Goal: Task Accomplishment & Management: Use online tool/utility

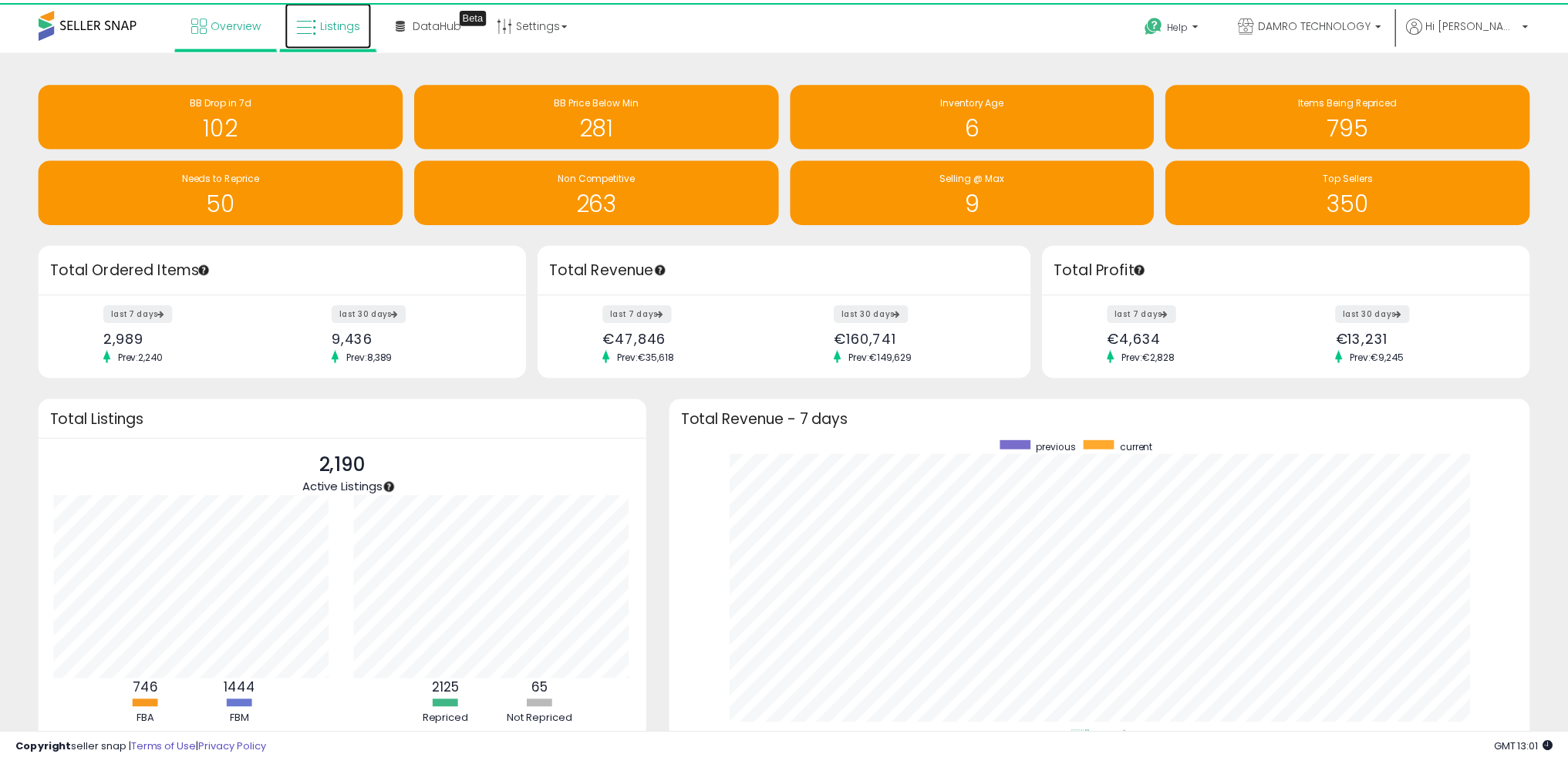
scroll to position [771033, 770612]
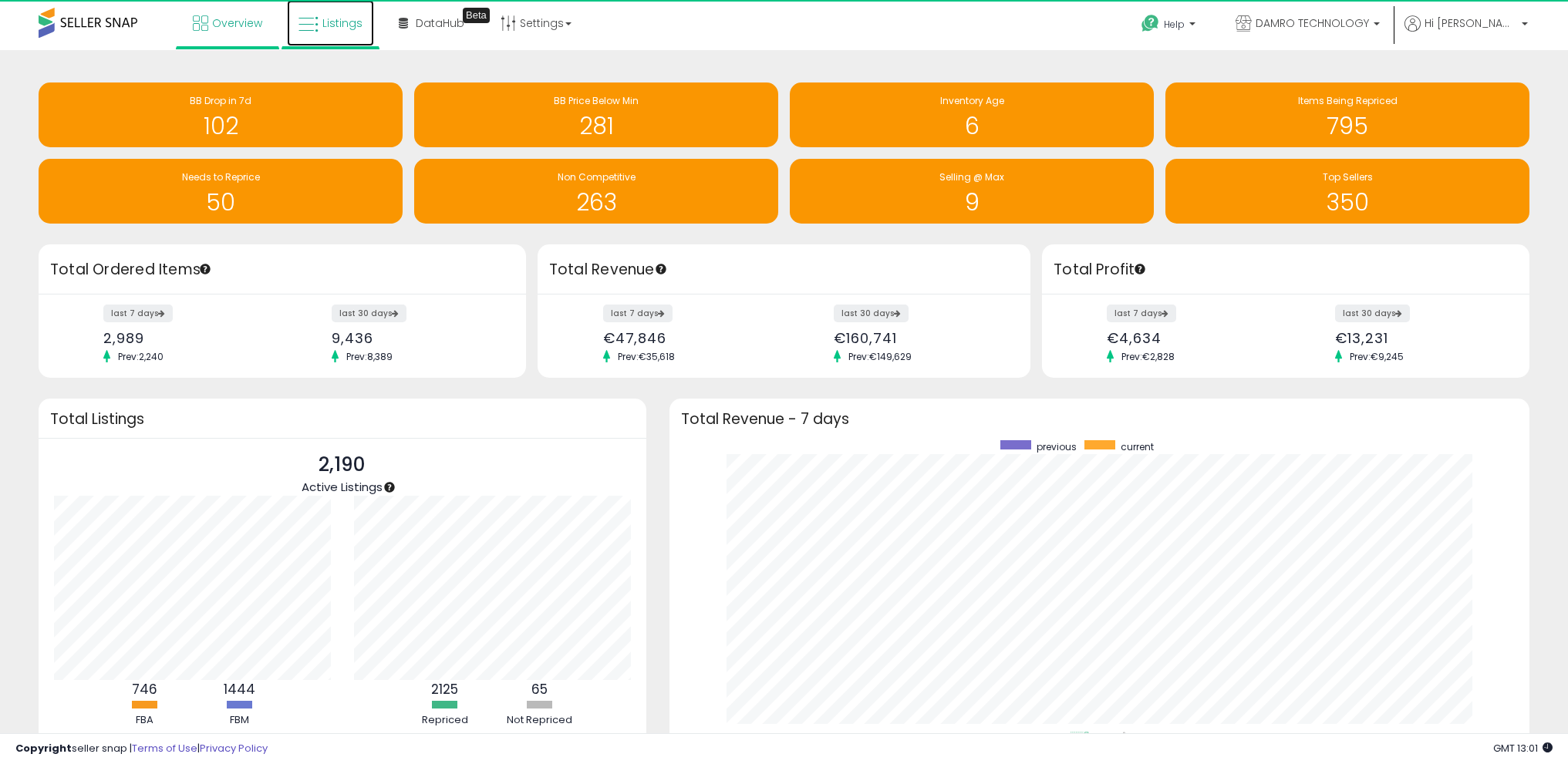
click at [355, 22] on span "Listings" at bounding box center [343, 23] width 40 height 15
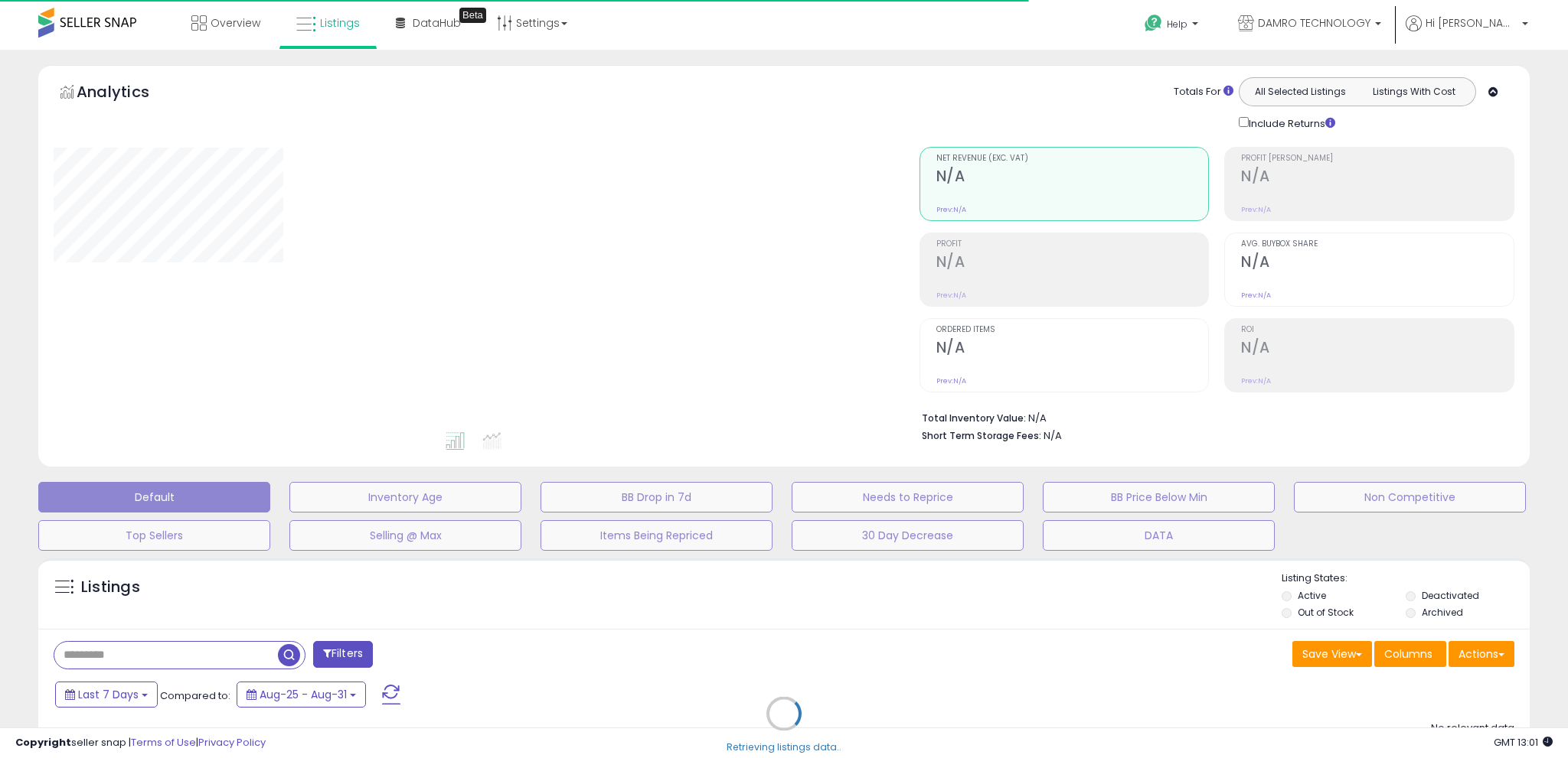
click at [155, 657] on div "Retrieving listings data.." at bounding box center [784, 726] width 1514 height 349
click at [153, 655] on div "Retrieving listings data.." at bounding box center [784, 726] width 1514 height 349
click at [162, 653] on div "Retrieving listings data.." at bounding box center [784, 726] width 1514 height 349
click at [122, 657] on div "Retrieving listings data.." at bounding box center [784, 726] width 1514 height 349
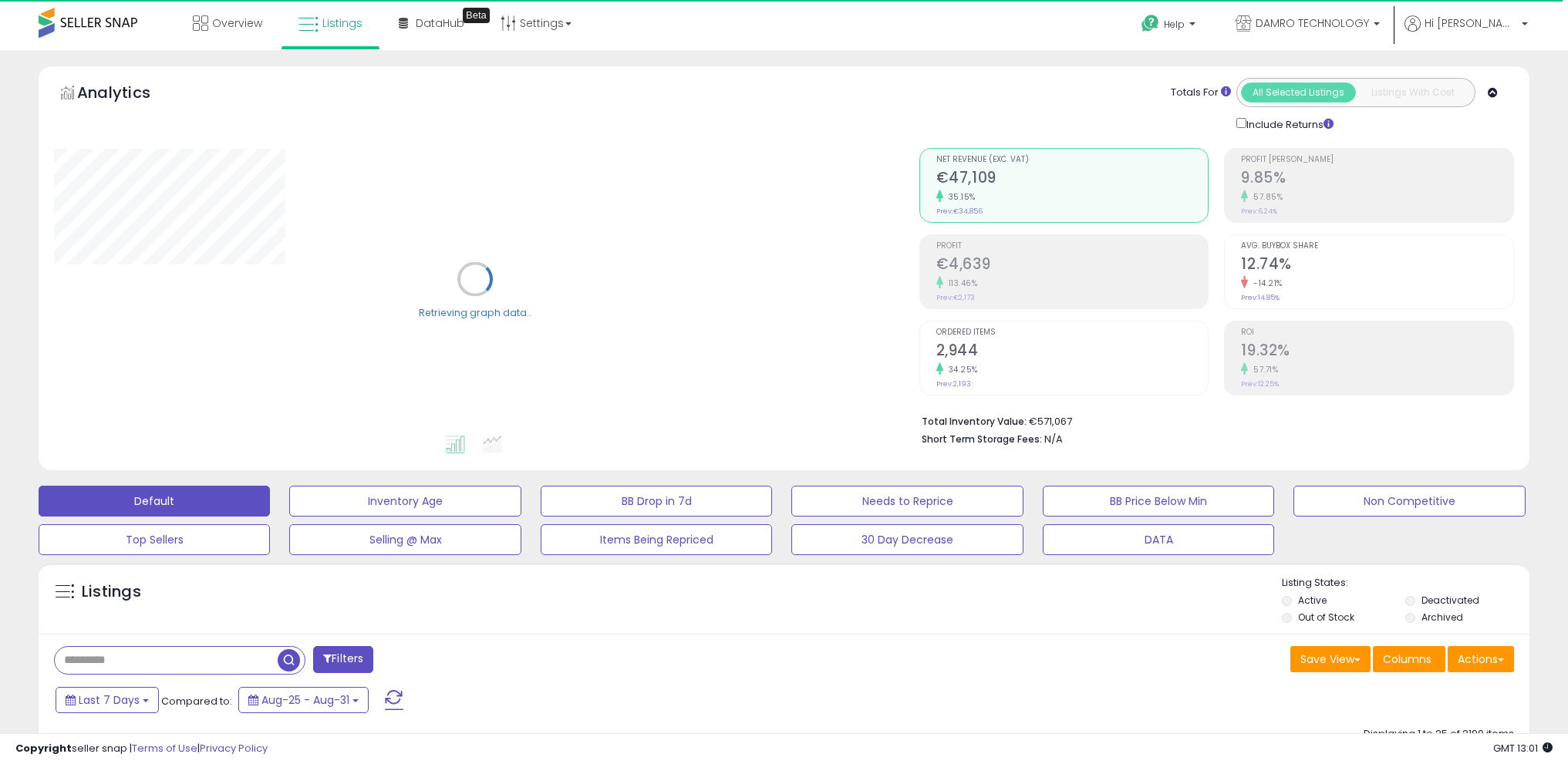
click at [102, 658] on input "text" at bounding box center [166, 661] width 223 height 27
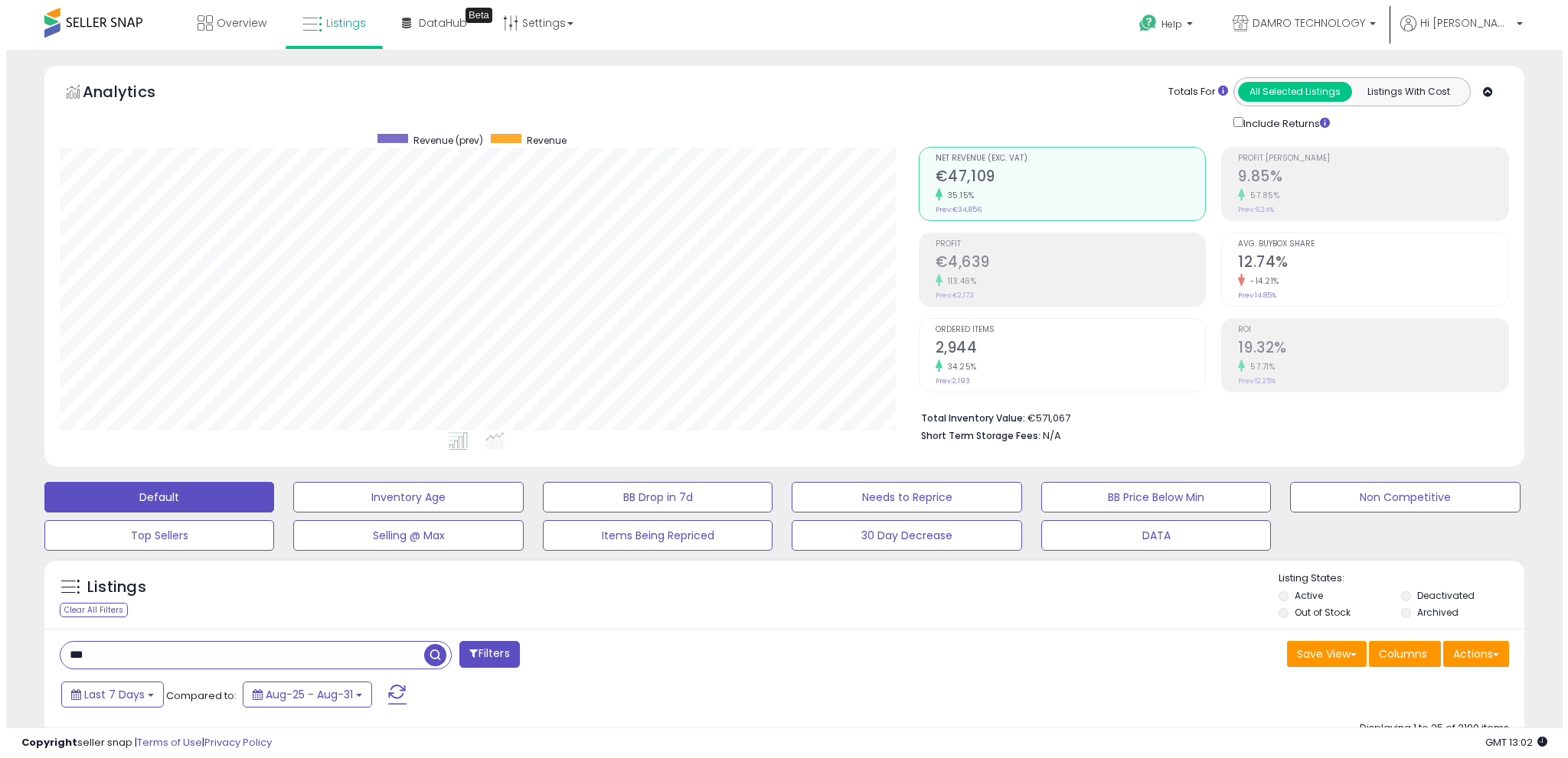
scroll to position [314, 859]
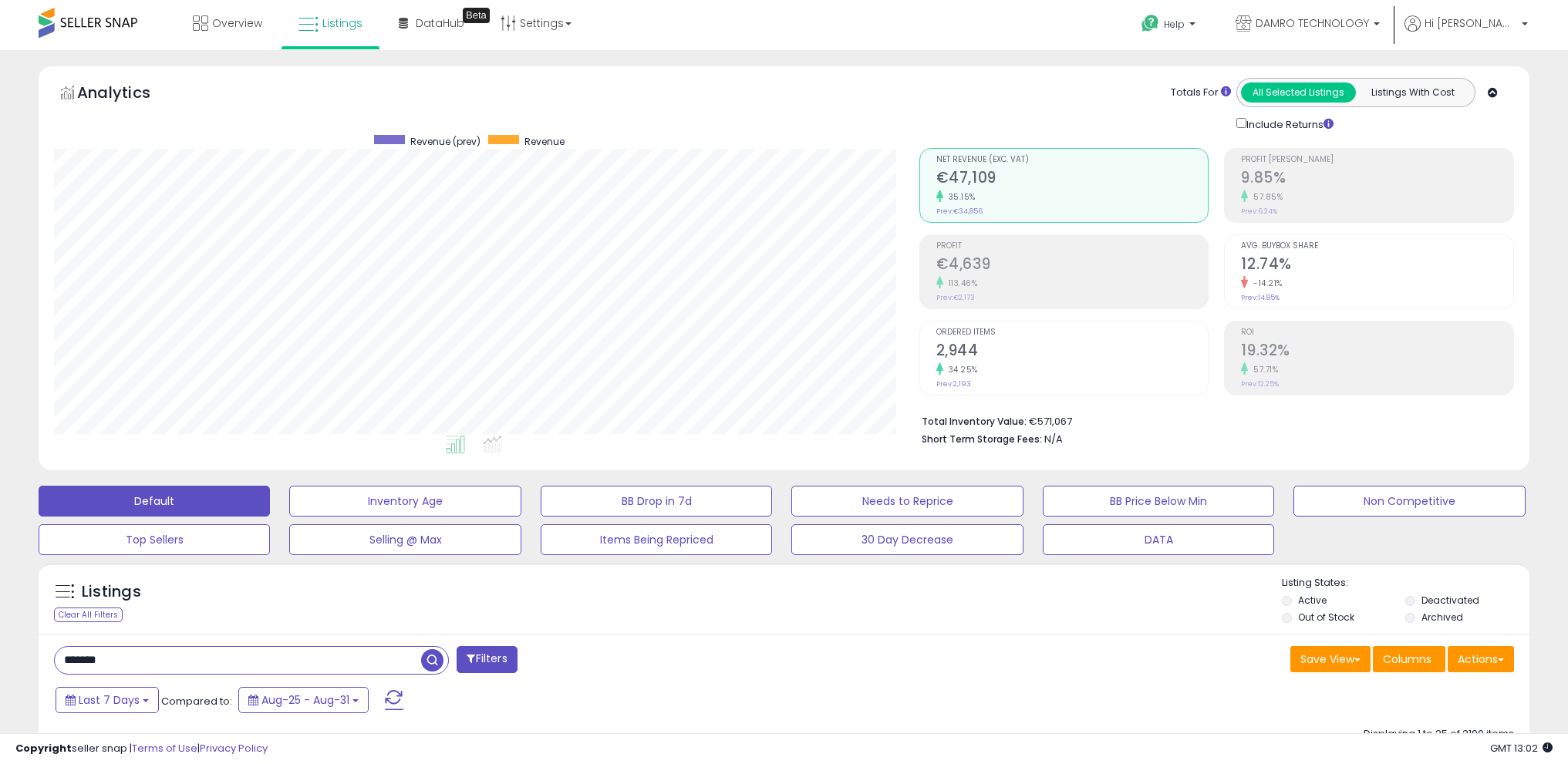
type input "*******"
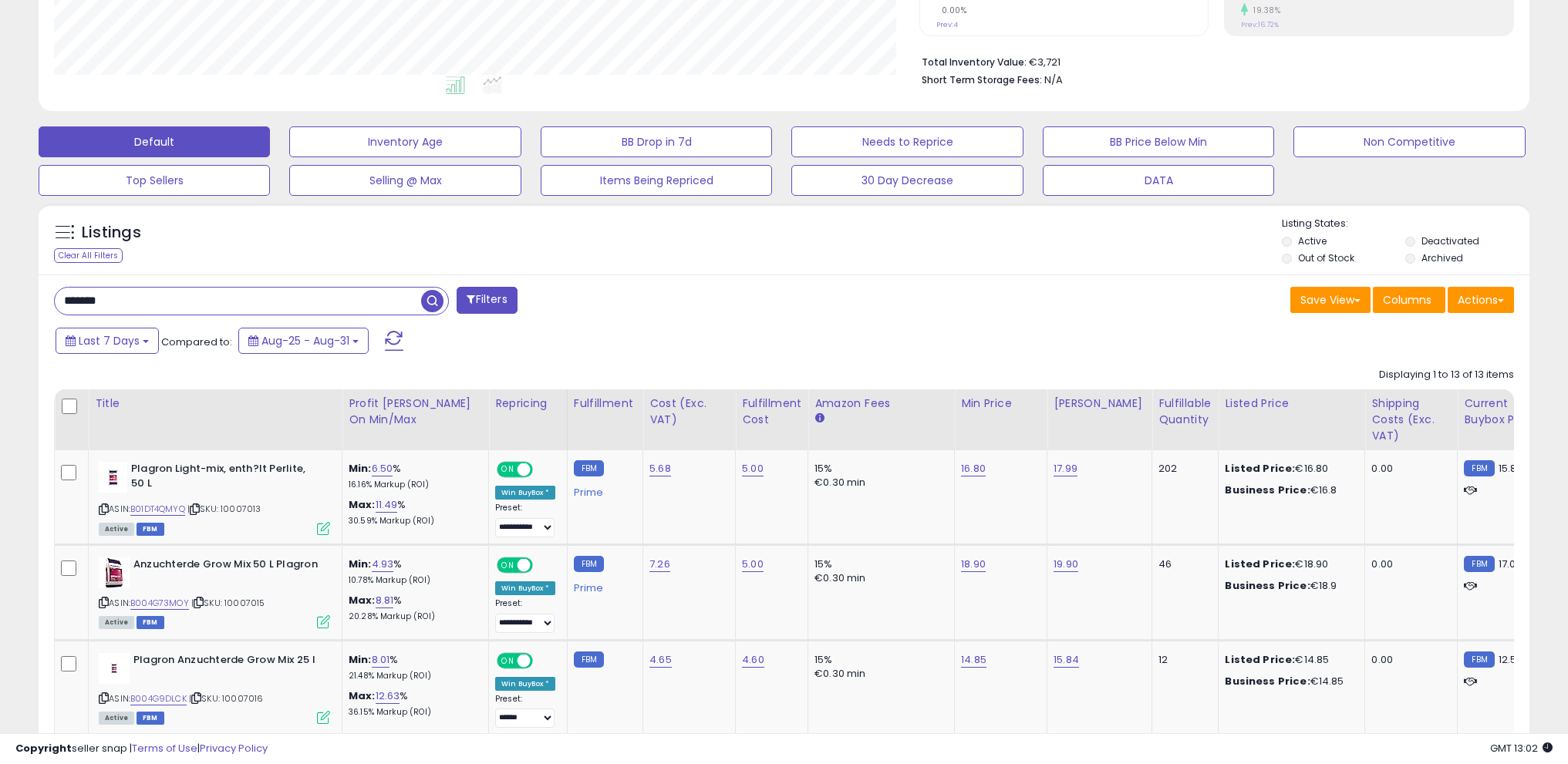
scroll to position [361, 0]
